Goal: Information Seeking & Learning: Learn about a topic

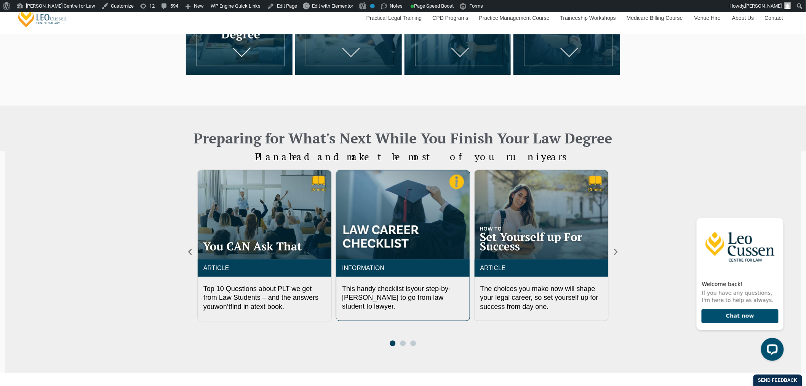
click at [379, 235] on img "2 / 3" at bounding box center [402, 214] width 133 height 89
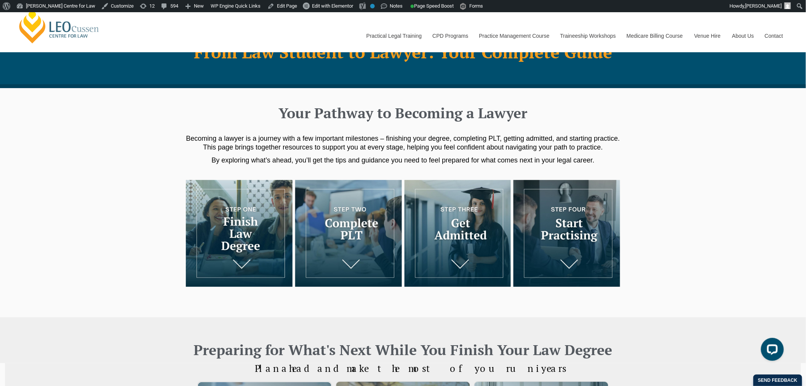
scroll to position [0, 0]
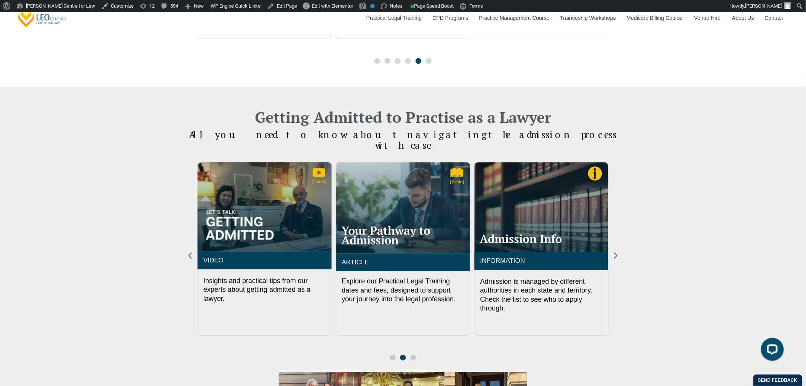
scroll to position [804, 0]
click at [621, 244] on div "Getting Admitted to Practise as a Lawyer All you need to know about n avigat in…" at bounding box center [403, 325] width 806 height 478
click at [619, 251] on icon "Next slide" at bounding box center [616, 255] width 8 height 8
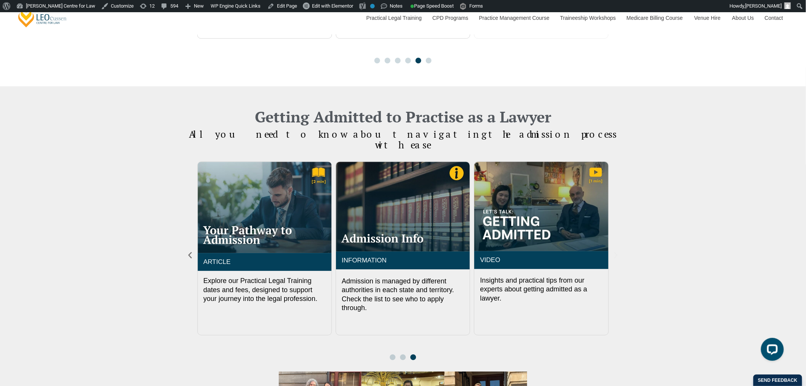
click at [619, 251] on icon "Next slide" at bounding box center [616, 255] width 8 height 8
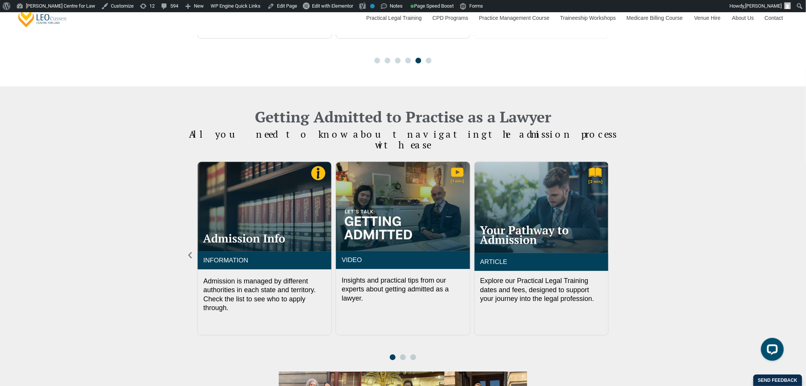
click at [619, 251] on icon "Next slide" at bounding box center [616, 255] width 8 height 8
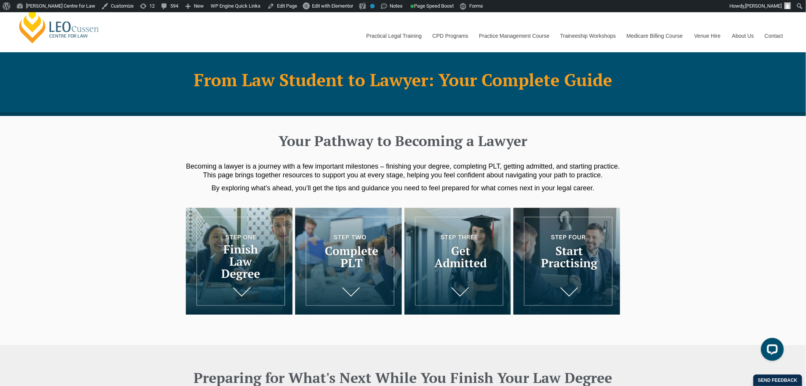
scroll to position [0, 0]
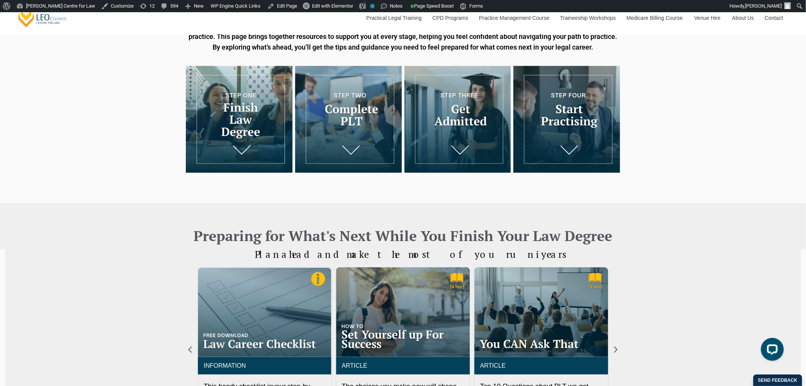
scroll to position [85, 0]
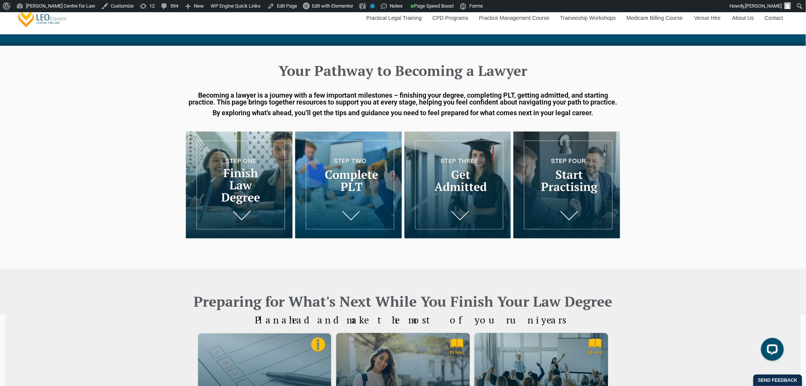
click at [394, 178] on img at bounding box center [348, 184] width 107 height 107
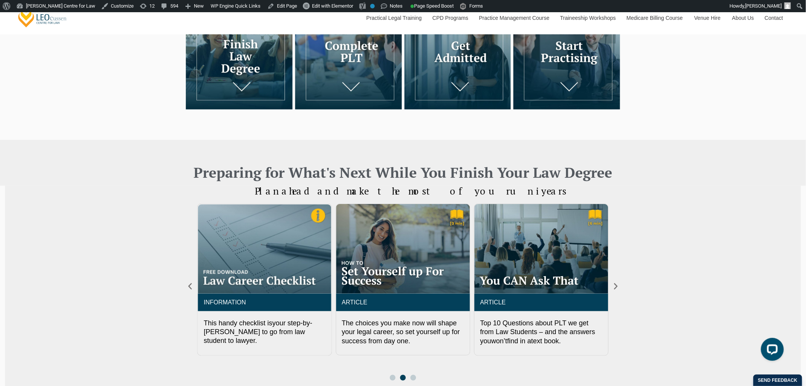
scroll to position [340, 0]
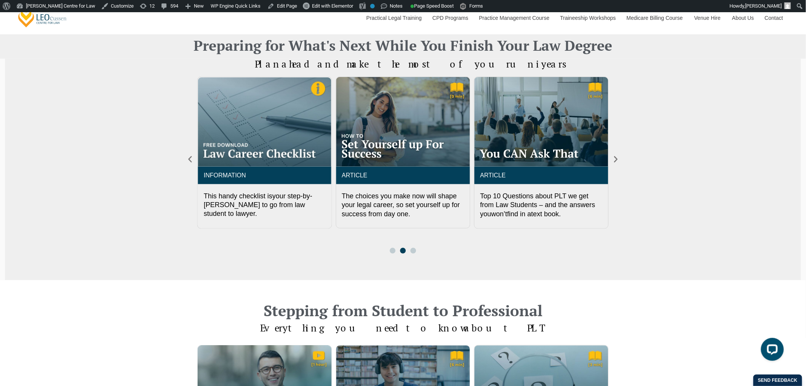
click at [392, 252] on div "ARTICLE Top 10 Questions about PLT we get from Law Students – and the answers y…" at bounding box center [402, 165] width 411 height 176
click at [389, 253] on div at bounding box center [402, 251] width 31 height 6
click at [390, 253] on span "Go to slide 1" at bounding box center [393, 251] width 6 height 6
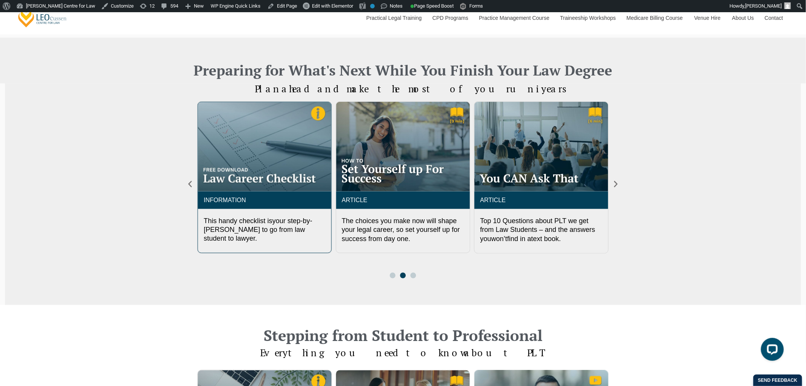
scroll to position [296, 0]
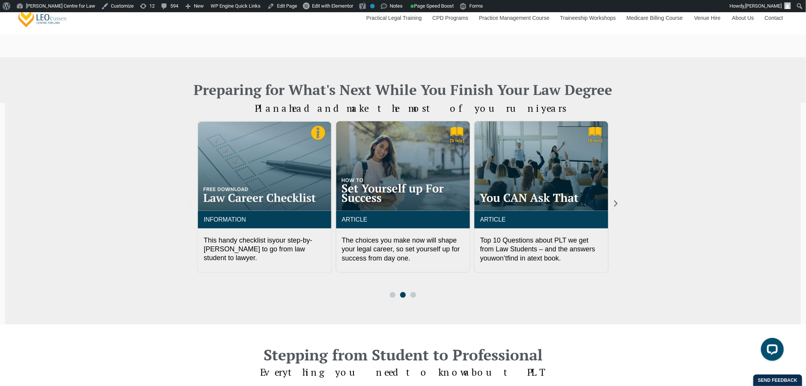
click at [192, 208] on icon "Previous slide" at bounding box center [190, 203] width 8 height 8
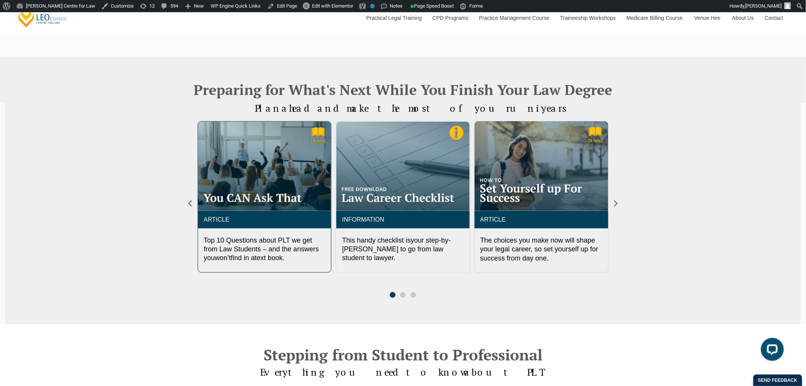
scroll to position [338, 0]
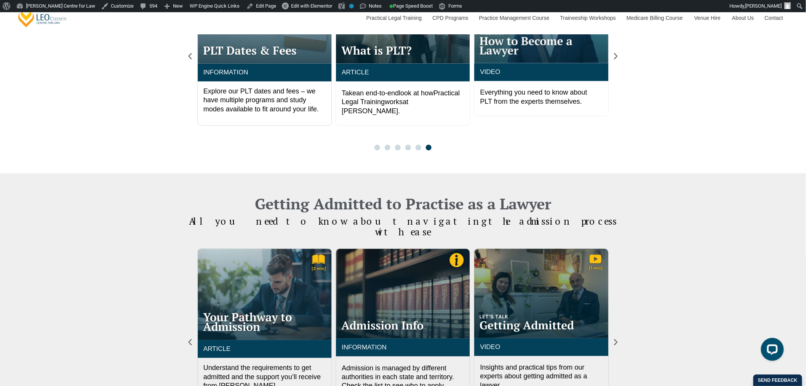
scroll to position [592, 0]
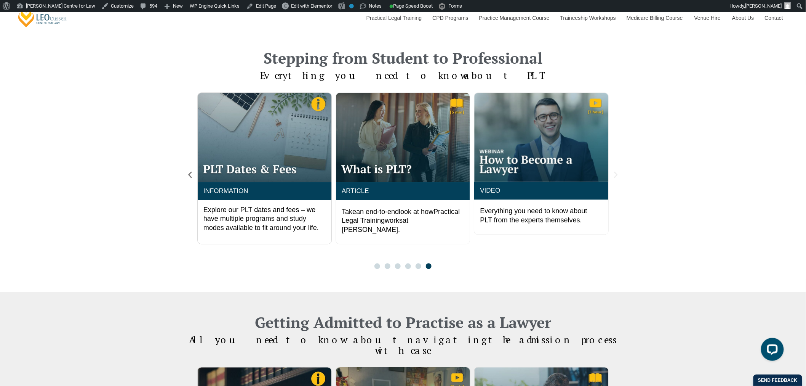
click at [615, 179] on icon "Next slide" at bounding box center [616, 175] width 8 height 8
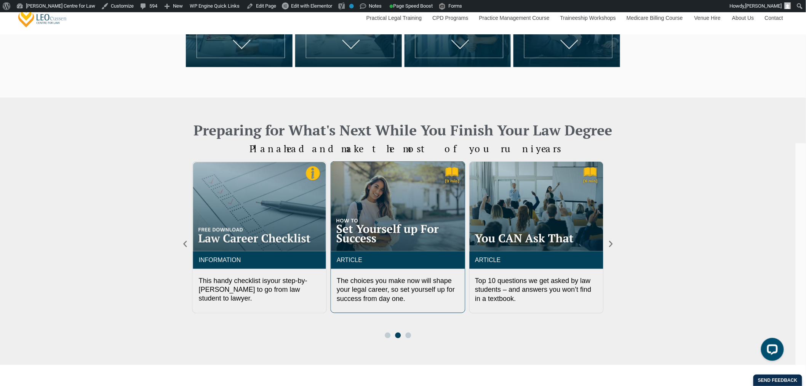
scroll to position [254, 0]
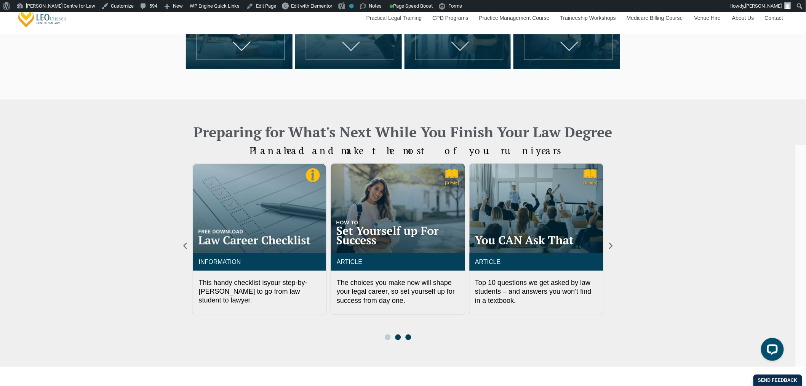
click at [409, 340] on span "Go to slide 3" at bounding box center [408, 337] width 6 height 6
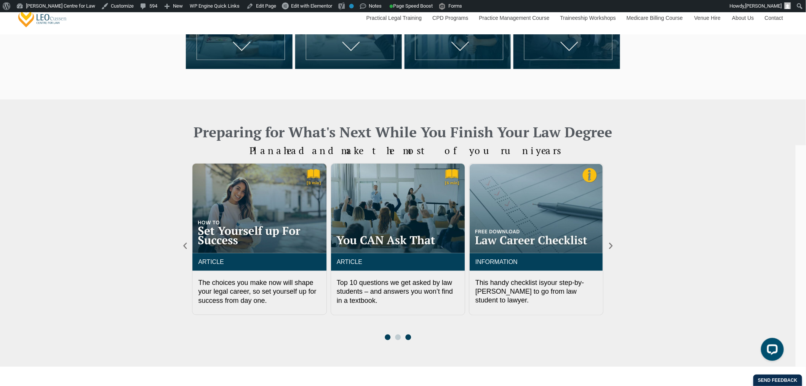
click at [387, 340] on span "Go to slide 1" at bounding box center [388, 337] width 6 height 6
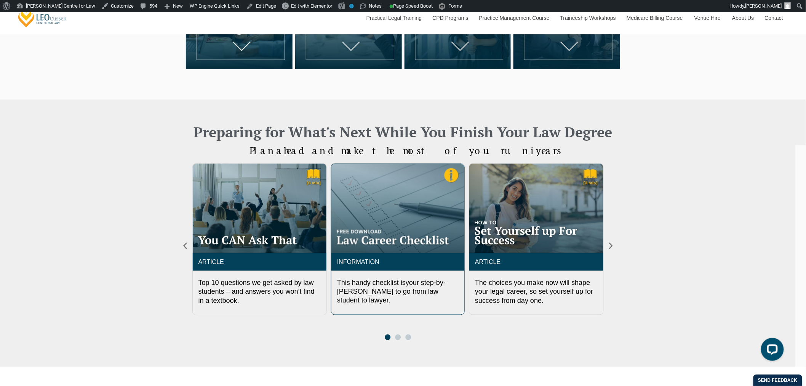
scroll to position [550, 0]
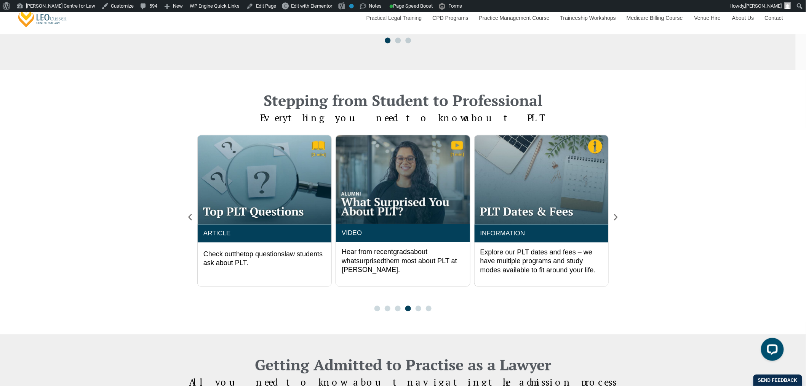
click at [385, 311] on div at bounding box center [403, 309] width 62 height 6
click at [380, 311] on div at bounding box center [403, 309] width 62 height 6
click at [379, 311] on div at bounding box center [403, 309] width 62 height 6
click at [378, 311] on span "Go to slide 1" at bounding box center [377, 309] width 6 height 6
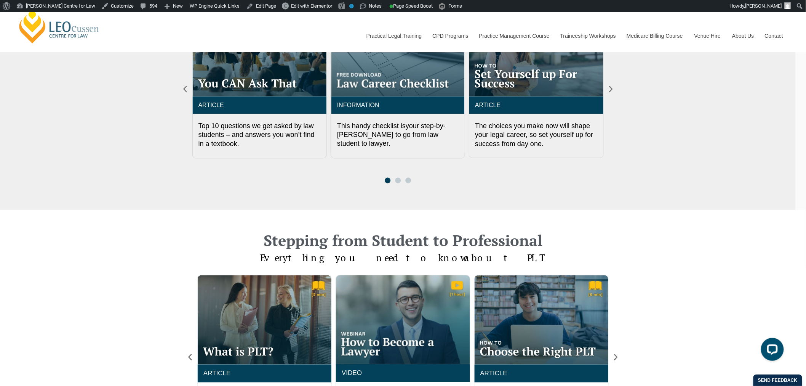
scroll to position [296, 0]
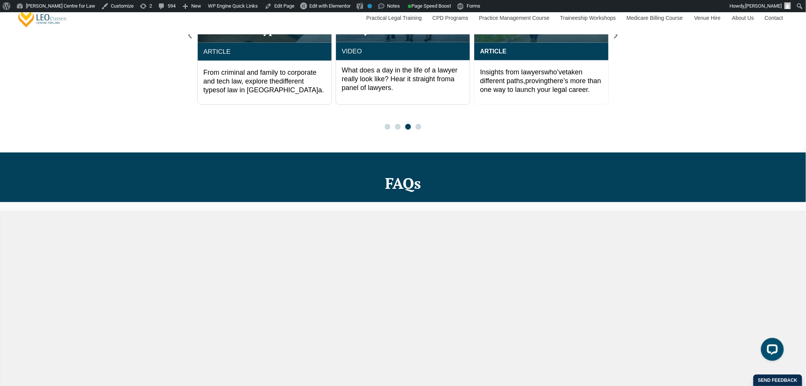
scroll to position [1476, 0]
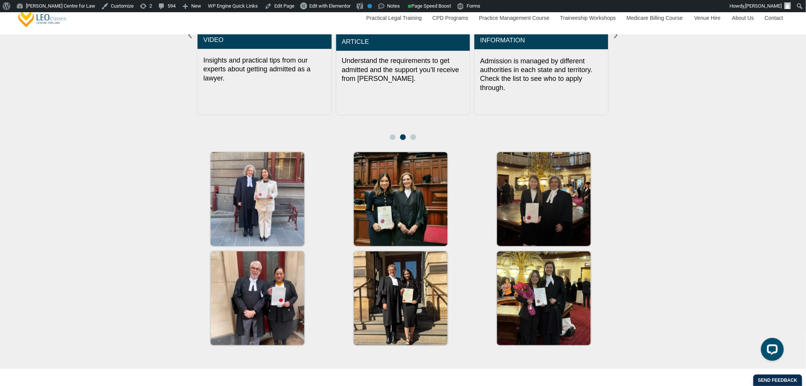
scroll to position [1016, 0]
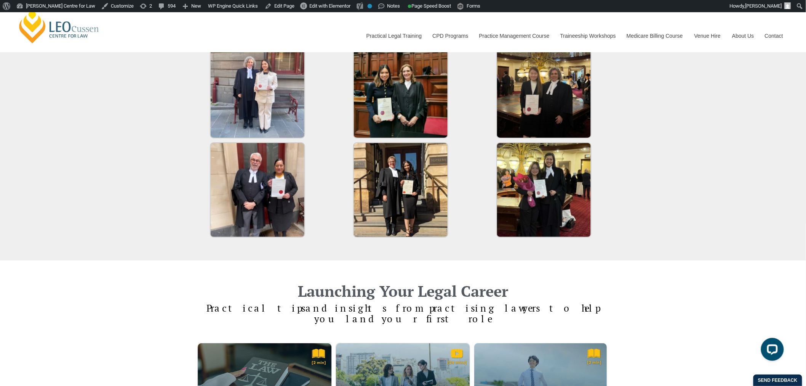
scroll to position [1023, 0]
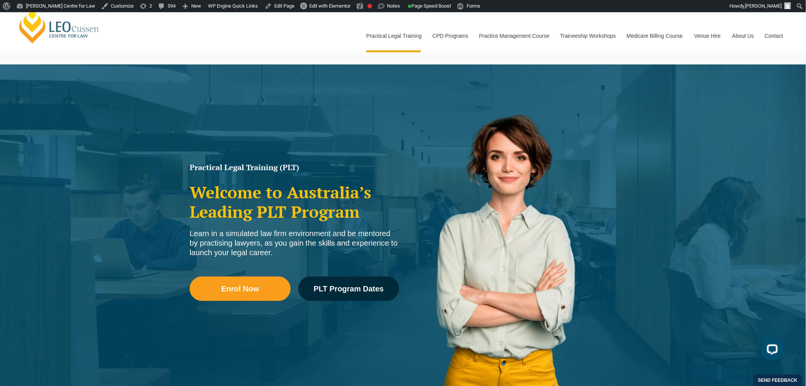
click at [778, 33] on link "Contact" at bounding box center [774, 35] width 30 height 33
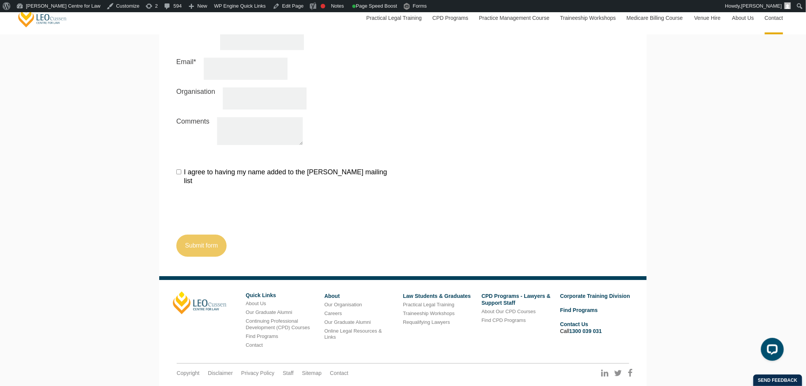
scroll to position [903, 0]
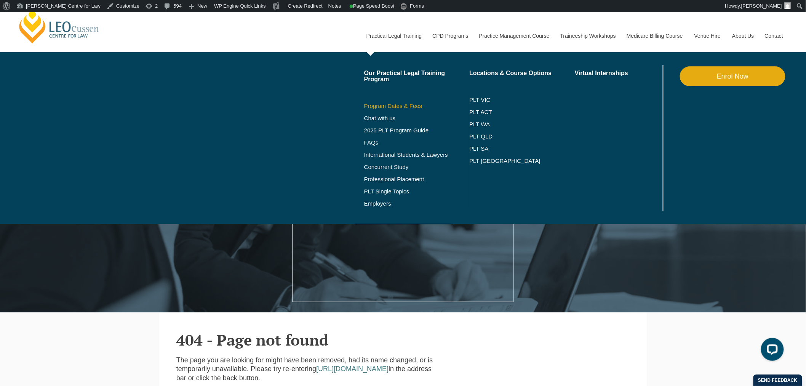
click at [397, 103] on link "Program Dates & Fees" at bounding box center [417, 106] width 106 height 6
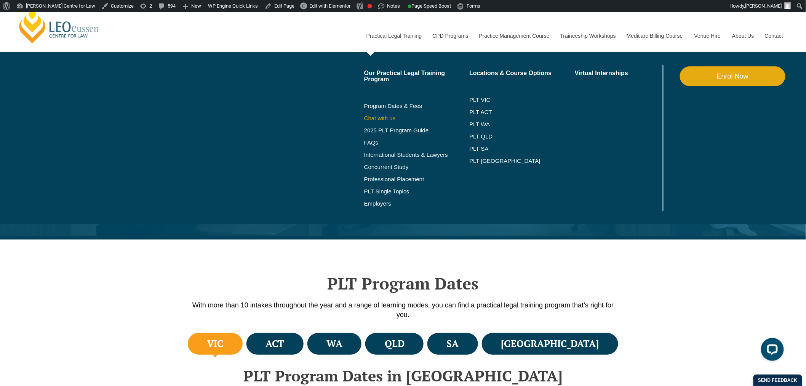
click at [387, 117] on link "Chat with us" at bounding box center [417, 118] width 106 height 6
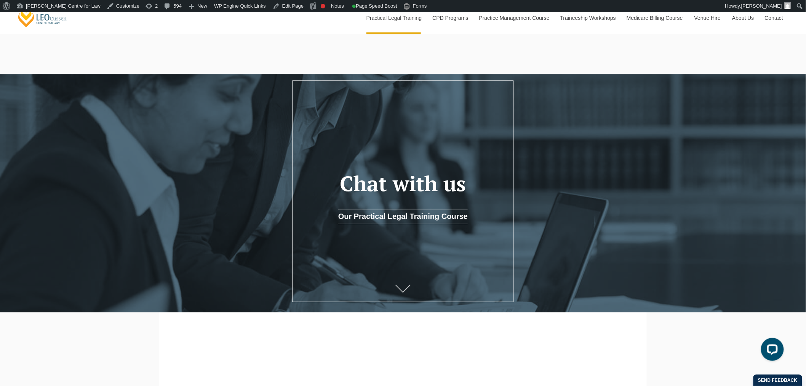
scroll to position [211, 0]
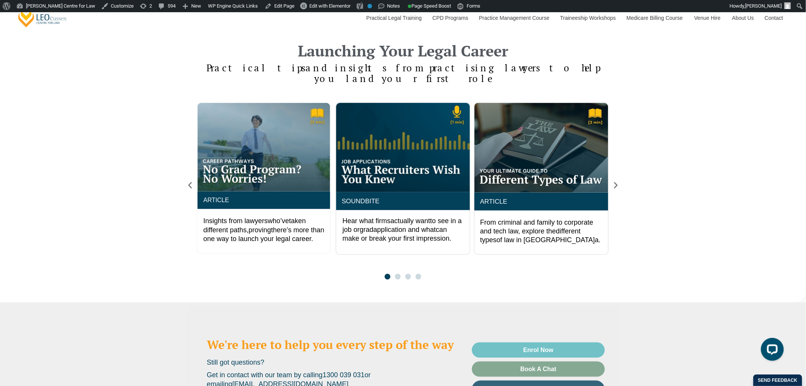
scroll to position [1566, 0]
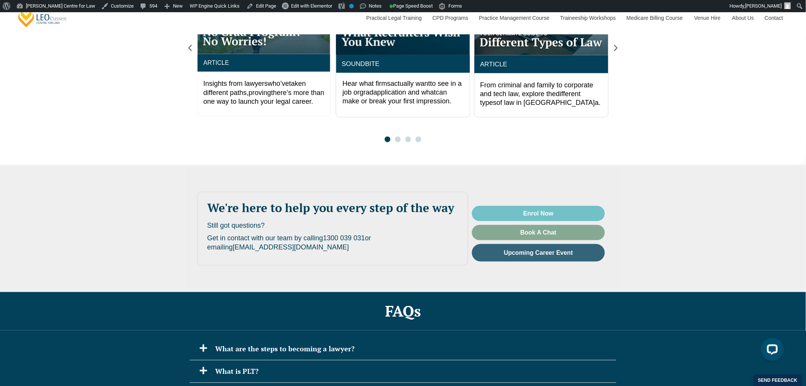
scroll to position [1524, 0]
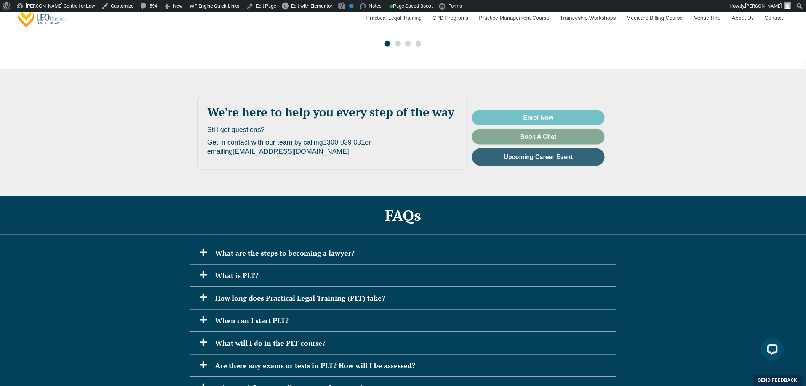
scroll to position [1608, 0]
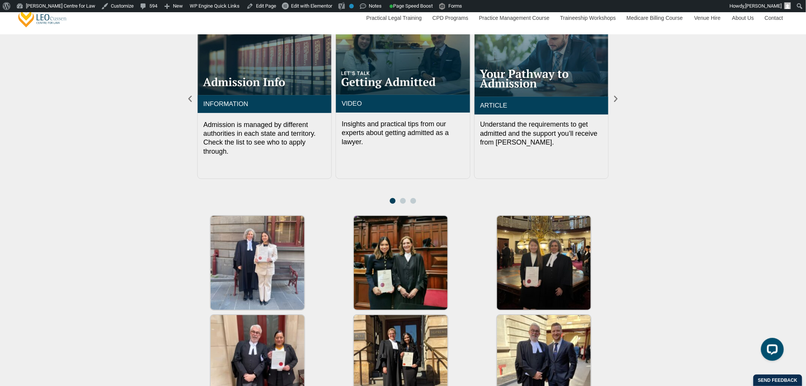
scroll to position [1052, 0]
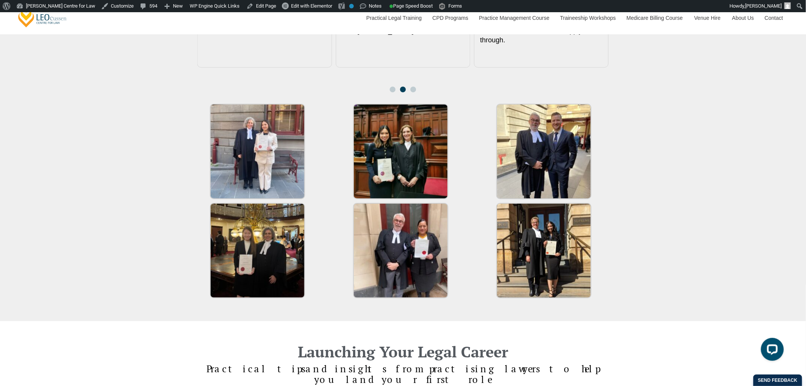
scroll to position [1029, 0]
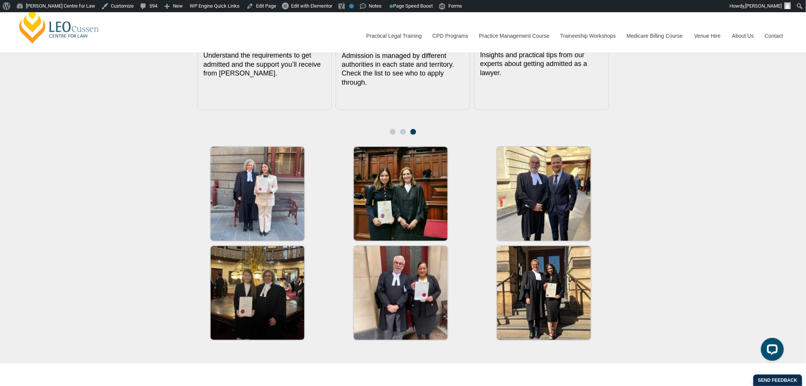
click at [85, 164] on div "Getting Admitted to Practise as a Lawyer All you need to know about n avigat in…" at bounding box center [403, 112] width 806 height 502
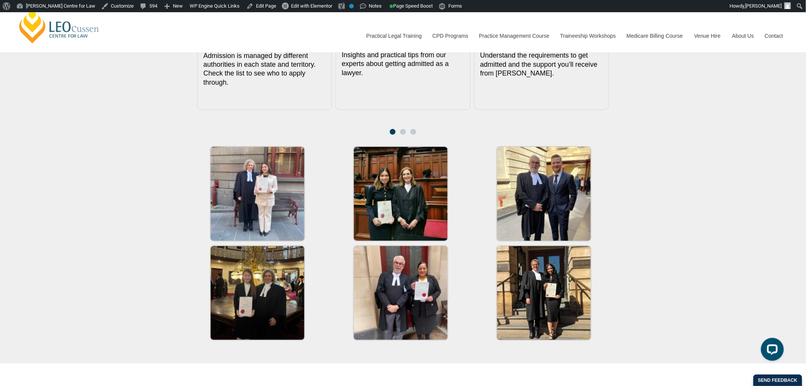
click at [114, 159] on div "Getting Admitted to Practise as a Lawyer All you need to know about n avigat in…" at bounding box center [403, 112] width 806 height 502
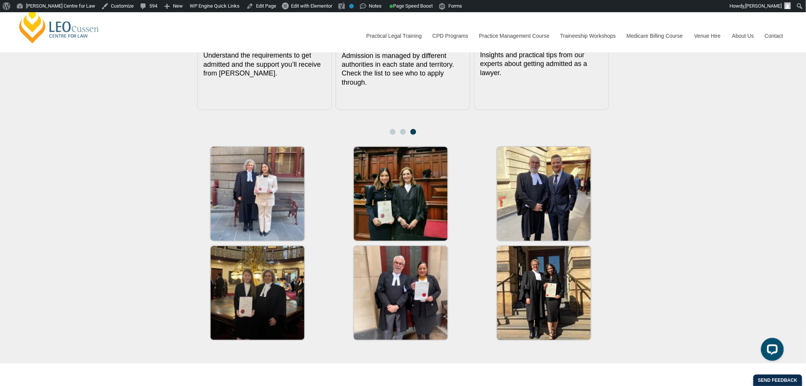
click at [2, 185] on div "Getting Admitted to Practise as a Lawyer All you need to know about n avigat in…" at bounding box center [403, 112] width 806 height 502
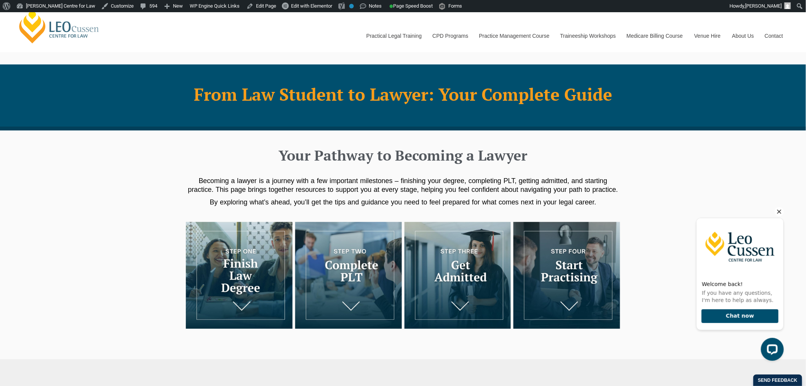
click at [780, 210] on icon "Hide greeting" at bounding box center [779, 211] width 4 height 4
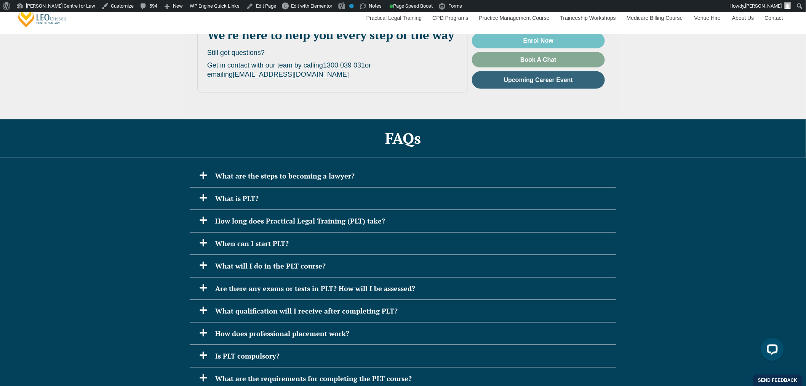
scroll to position [1651, 0]
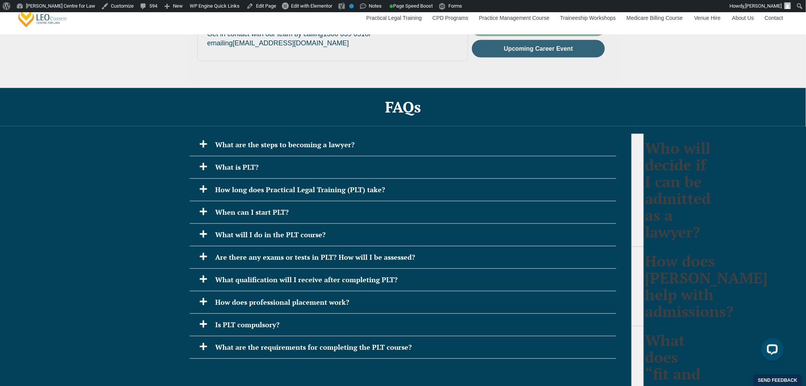
scroll to position [1693, 0]
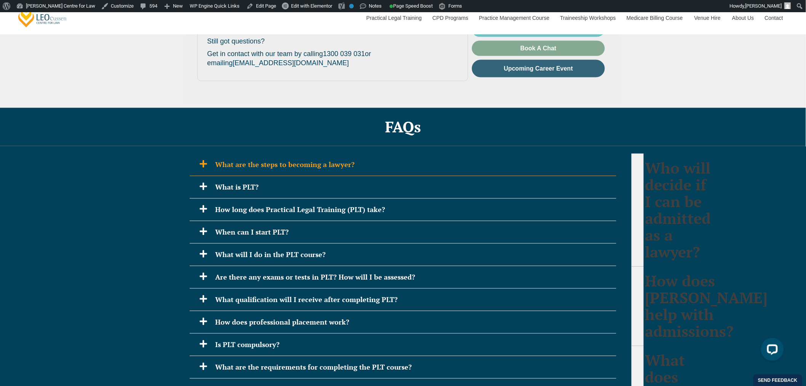
click at [241, 159] on h2 "What are the steps to becoming a lawyer?" at bounding box center [412, 164] width 395 height 11
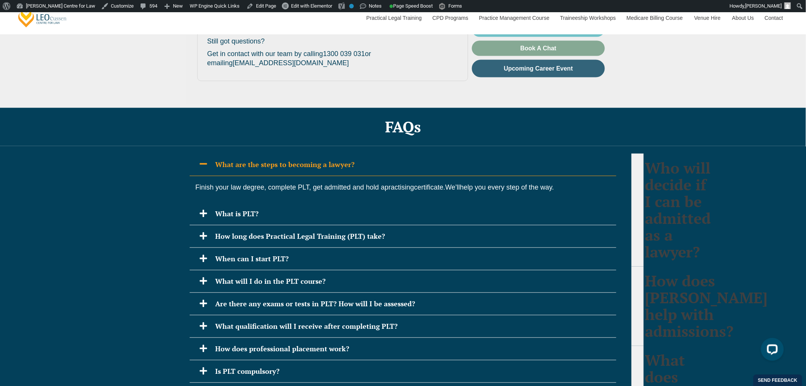
click at [241, 159] on h2 "What are the steps to becoming a lawyer?" at bounding box center [412, 164] width 395 height 11
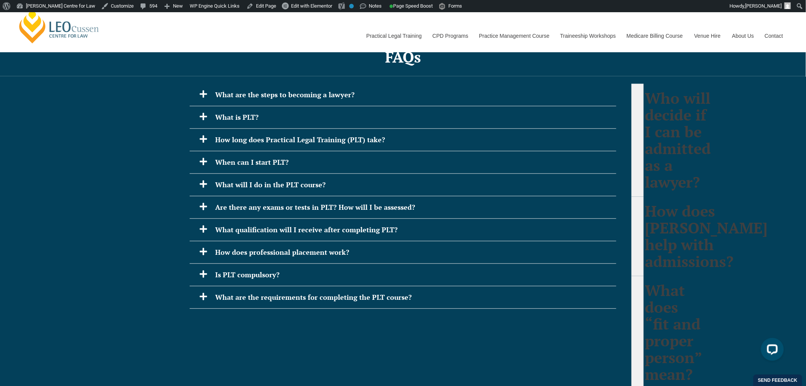
scroll to position [1778, 0]
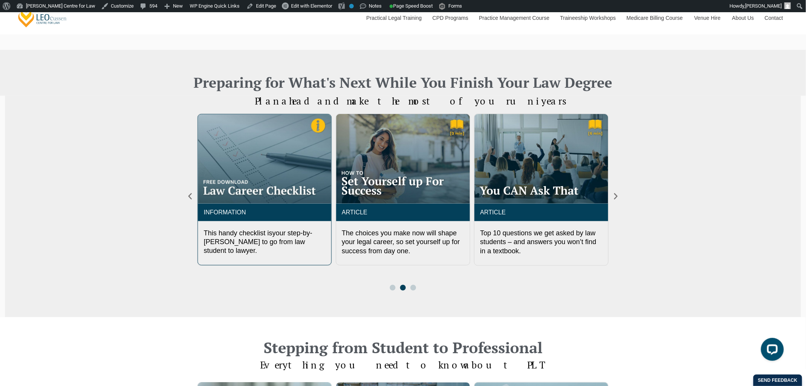
scroll to position [338, 0]
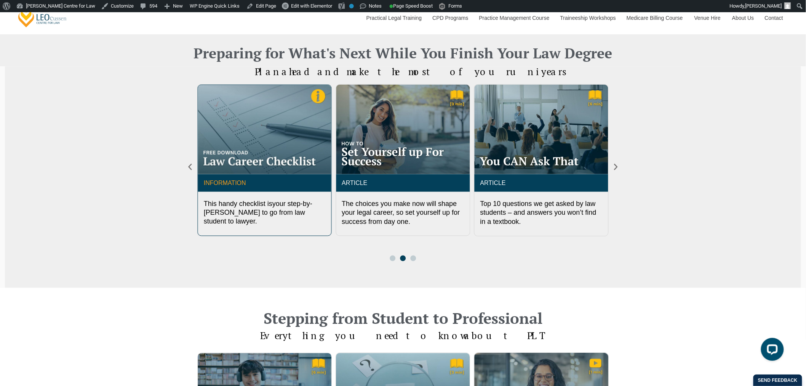
click at [231, 179] on link "INFORMATION" at bounding box center [225, 182] width 42 height 6
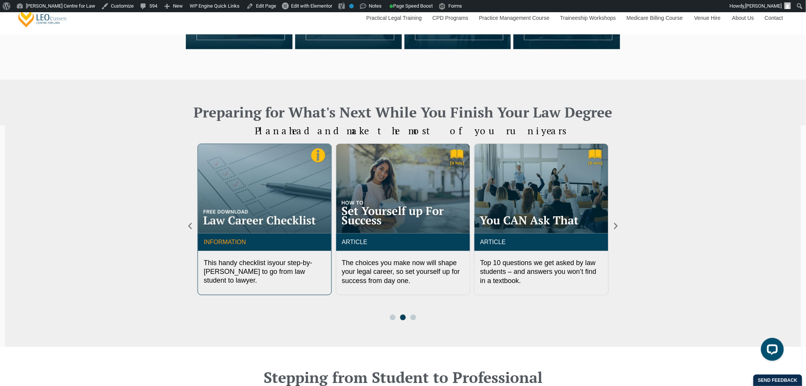
scroll to position [296, 0]
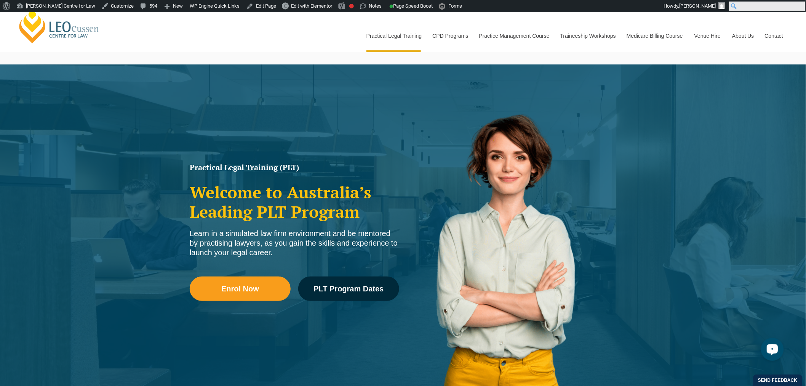
drag, startPoint x: 800, startPoint y: 8, endPoint x: 796, endPoint y: 10, distance: 4.1
click at [259, 8] on input "Search" at bounding box center [767, 6] width 76 height 9
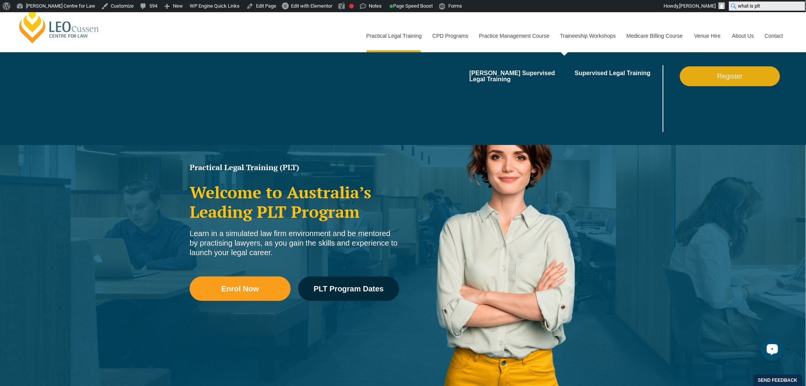
type input "what is plt"
click input "Search" at bounding box center [0, 0] width 0 height 0
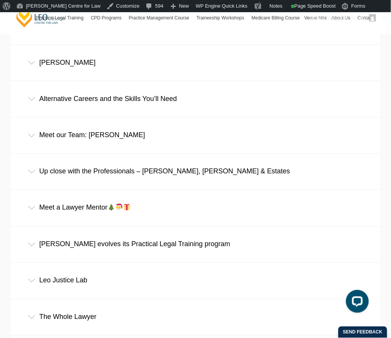
scroll to position [6095, 0]
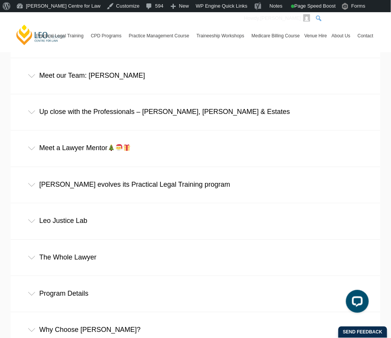
click at [382, 18] on input "Search" at bounding box center [352, 18] width 76 height 9
type input "inside PLT"
click input "Search" at bounding box center [0, 0] width 0 height 0
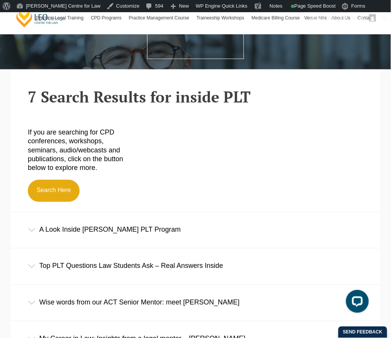
scroll to position [169, 0]
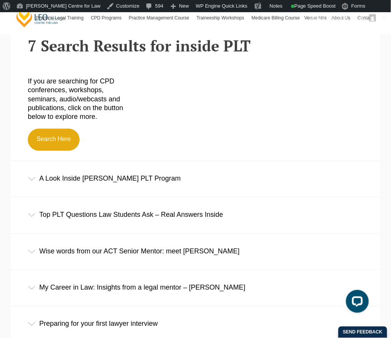
click at [143, 174] on div "A Look Inside [PERSON_NAME] PLT Program" at bounding box center [196, 178] width 370 height 35
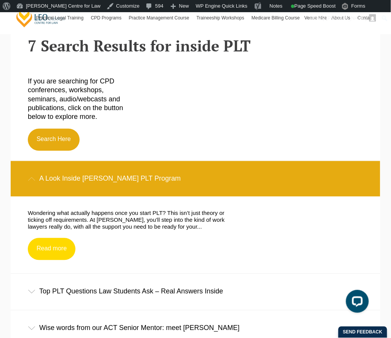
click at [58, 255] on link "Read more" at bounding box center [52, 249] width 48 height 22
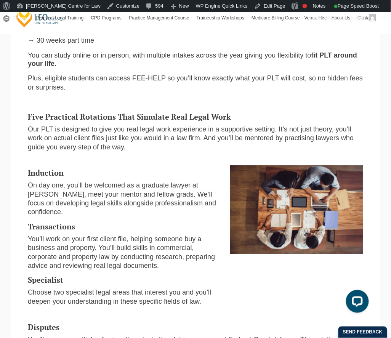
scroll to position [254, 0]
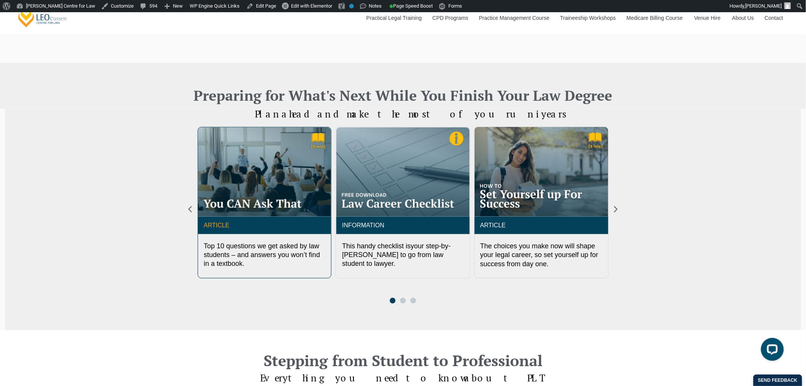
click at [218, 224] on link "ARTICLE" at bounding box center [217, 225] width 26 height 6
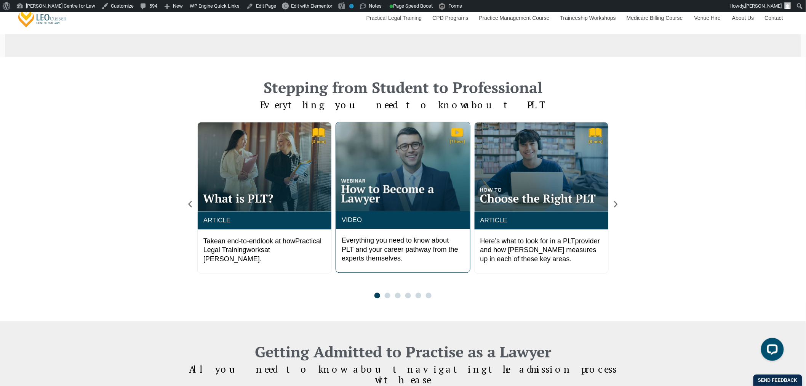
scroll to position [592, 0]
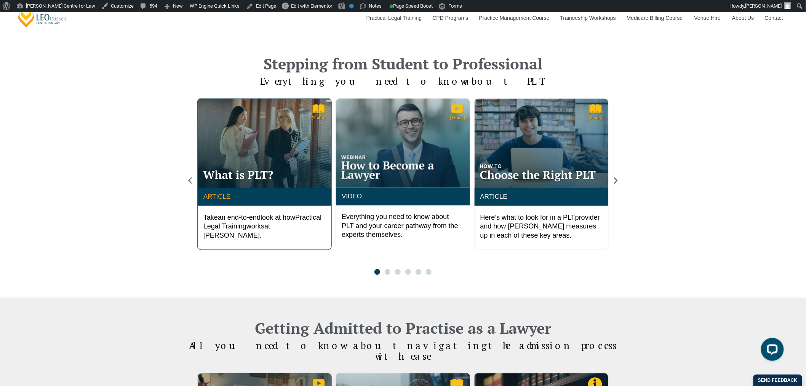
click at [221, 199] on link "ARTICLE" at bounding box center [216, 196] width 27 height 7
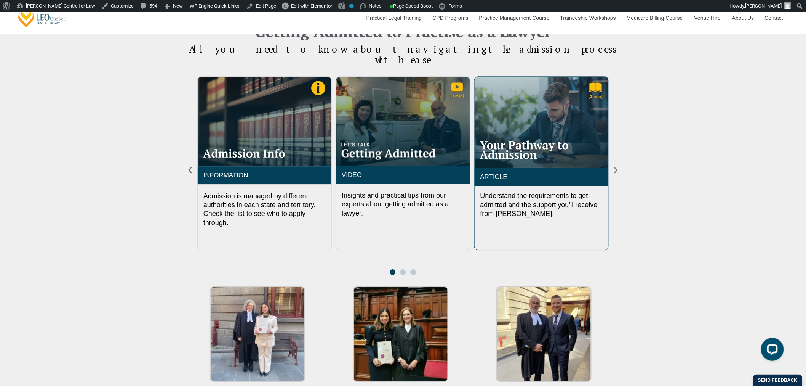
click at [528, 118] on img "3 / 3" at bounding box center [542, 122] width 134 height 91
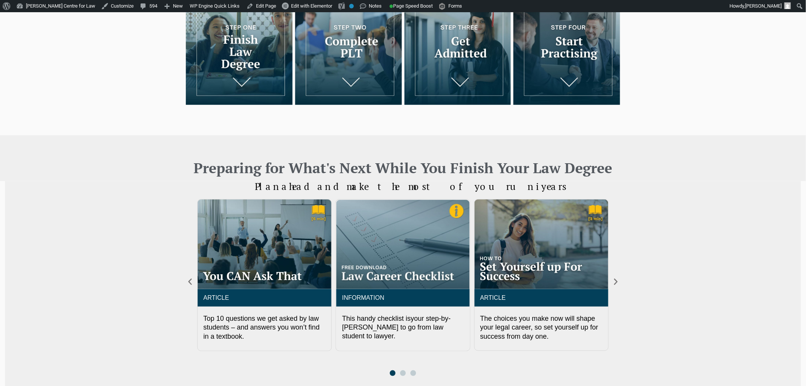
scroll to position [296, 0]
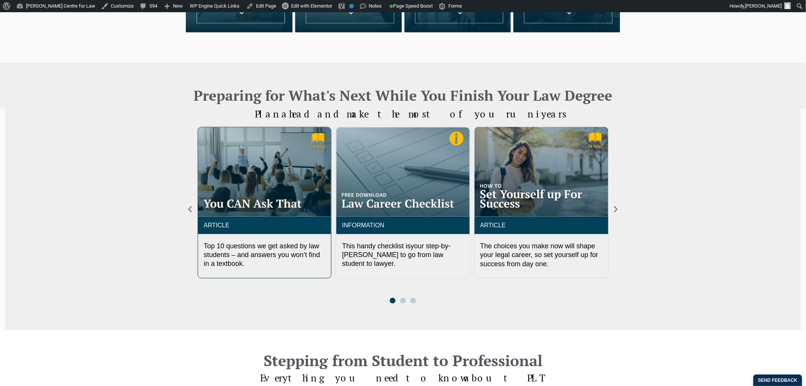
click at [251, 177] on img "1 / 3" at bounding box center [264, 171] width 133 height 89
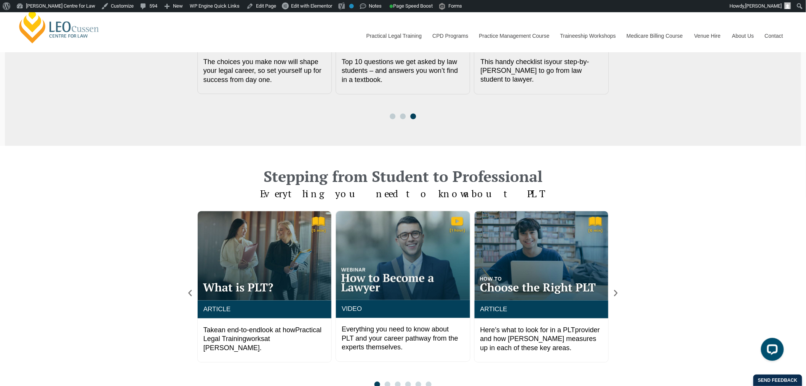
scroll to position [338, 0]
